Goal: Check status: Check status

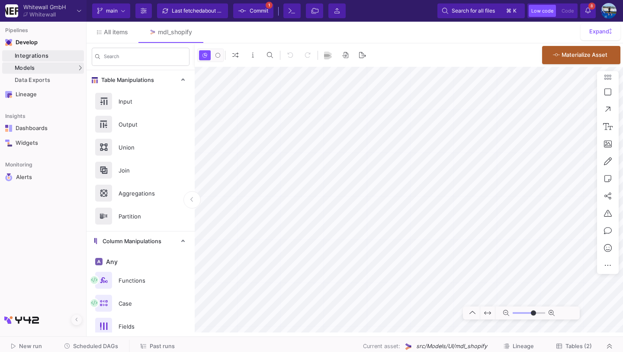
click at [65, 57] on div "Integrations" at bounding box center [48, 55] width 67 height 7
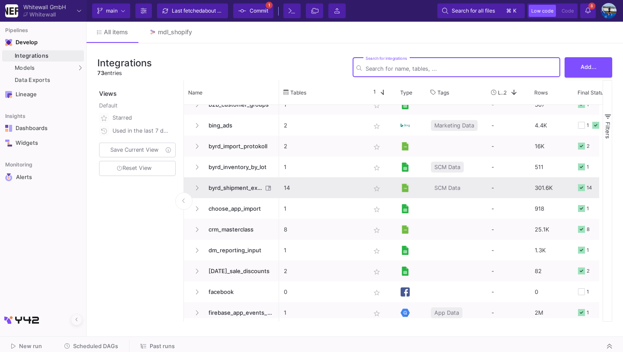
scroll to position [361, 0]
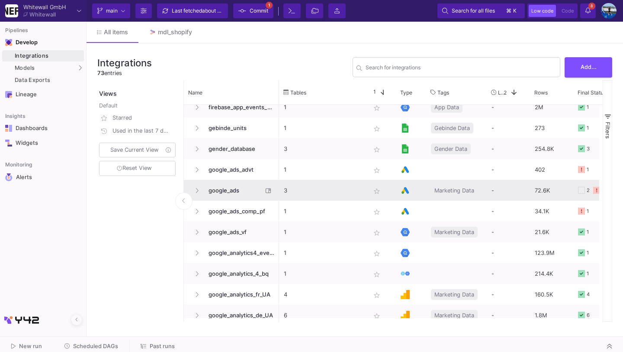
click at [238, 194] on span "google_ads" at bounding box center [232, 190] width 59 height 20
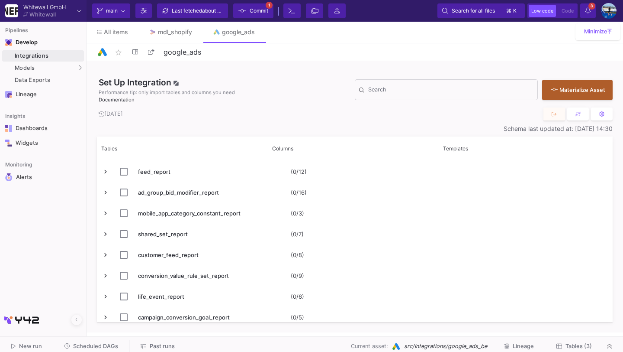
click at [579, 346] on span "Tables (3)" at bounding box center [579, 345] width 26 height 6
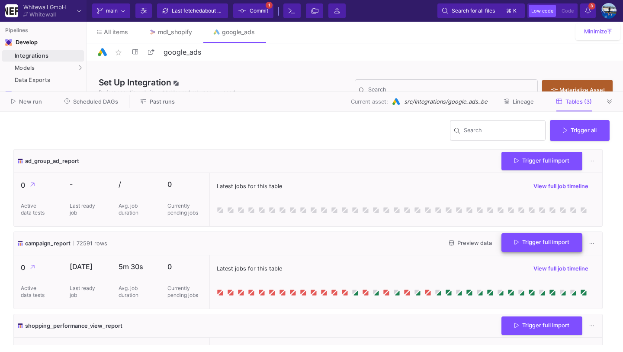
click at [542, 240] on span "Trigger full import" at bounding box center [542, 242] width 55 height 6
